Goal: Information Seeking & Learning: Check status

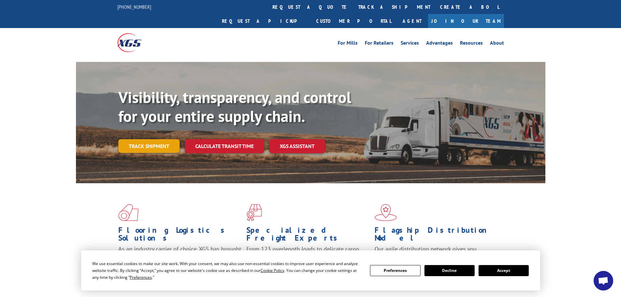
click at [150, 139] on link "Track shipment" at bounding box center [148, 146] width 61 height 14
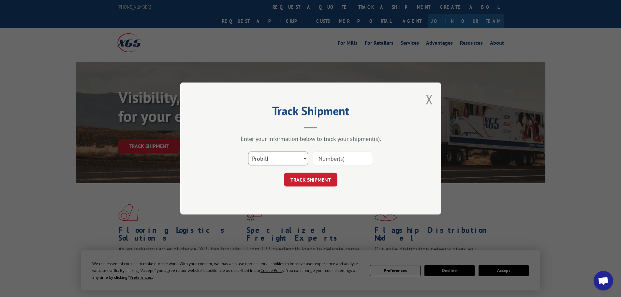
click at [291, 160] on select "Select category... Probill BOL PO" at bounding box center [278, 159] width 60 height 14
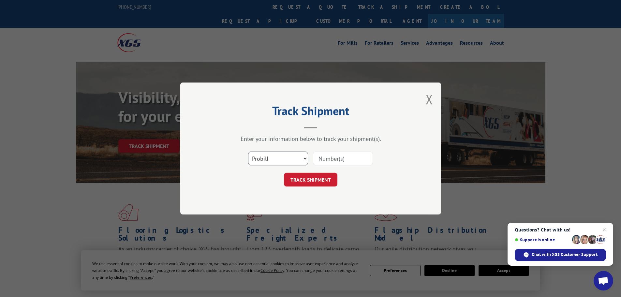
select select "bol"
click at [248, 152] on select "Select category... Probill BOL PO" at bounding box center [278, 159] width 60 height 14
click at [354, 155] on input at bounding box center [343, 159] width 60 height 14
paste input "6027115"
type input "6027115"
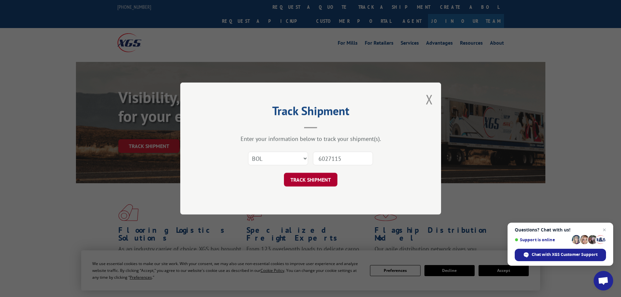
click at [311, 177] on button "TRACK SHIPMENT" at bounding box center [310, 180] width 53 height 14
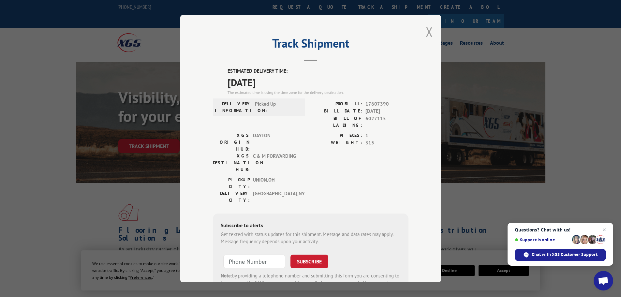
click at [426, 32] on button "Close modal" at bounding box center [429, 31] width 7 height 17
